Goal: Task Accomplishment & Management: Manage account settings

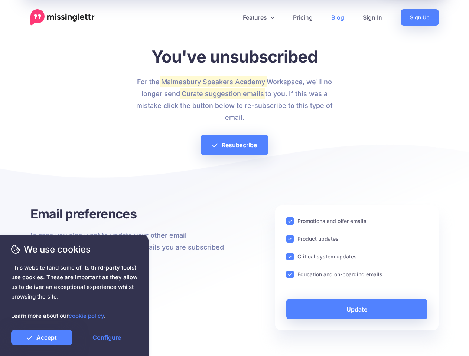
click at [234, 178] on div at bounding box center [234, 180] width 408 height 52
click at [231, 17] on icon at bounding box center [232, 18] width 4 height 4
click at [258, 17] on link "Features" at bounding box center [258, 17] width 50 height 16
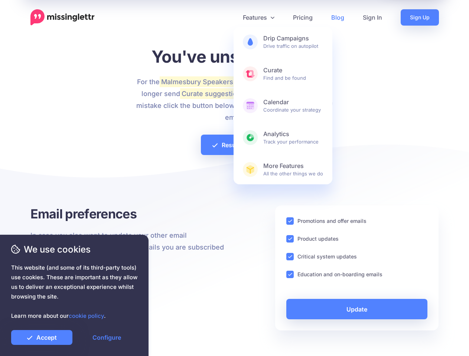
click at [290, 221] on ins at bounding box center [289, 220] width 7 height 7
click at [290, 239] on ins at bounding box center [289, 238] width 7 height 7
click at [290, 257] on ins at bounding box center [289, 256] width 7 height 7
click at [290, 275] on ins at bounding box center [289, 274] width 7 height 7
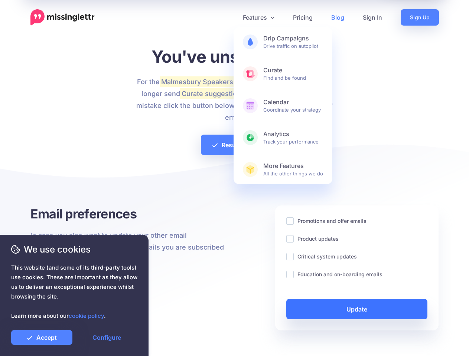
click at [357, 309] on link "Update" at bounding box center [356, 309] width 141 height 20
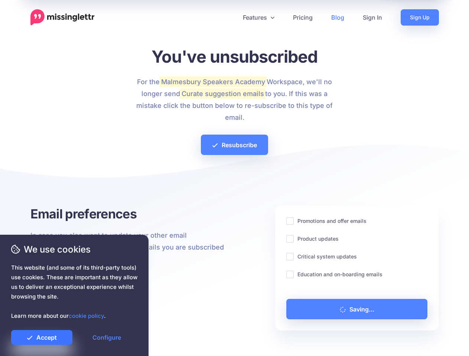
click at [42, 338] on link "Accept" at bounding box center [41, 337] width 61 height 15
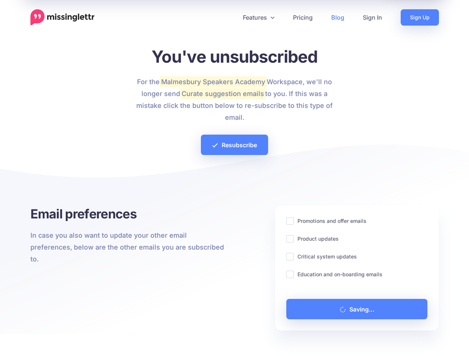
click at [106, 338] on link "Configure" at bounding box center [106, 337] width 61 height 15
